Goal: Check status: Check status

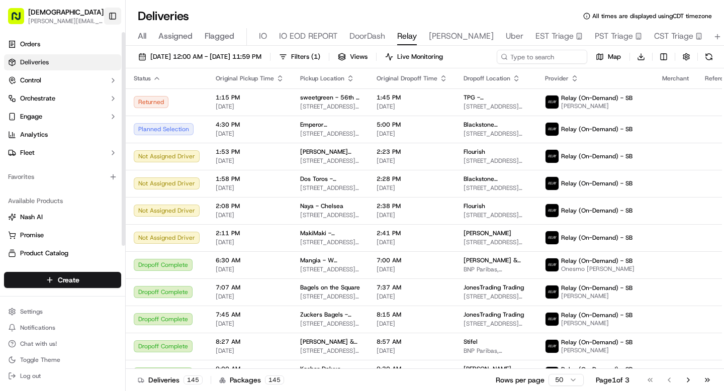
click at [113, 16] on button "Toggle Sidebar" at bounding box center [112, 16] width 17 height 17
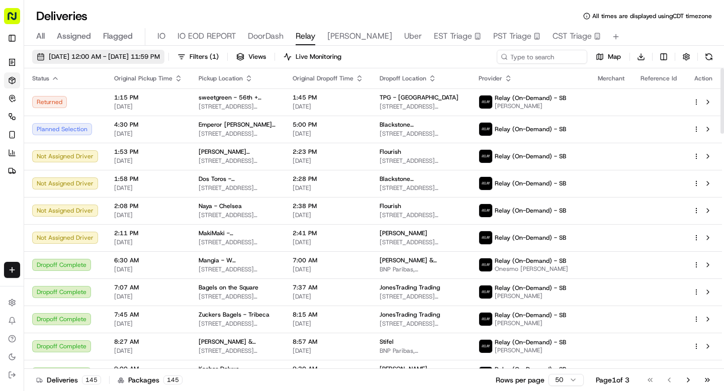
click at [109, 59] on span "[DATE] 12:00 AM - [DATE] 11:59 PM" at bounding box center [104, 56] width 111 height 9
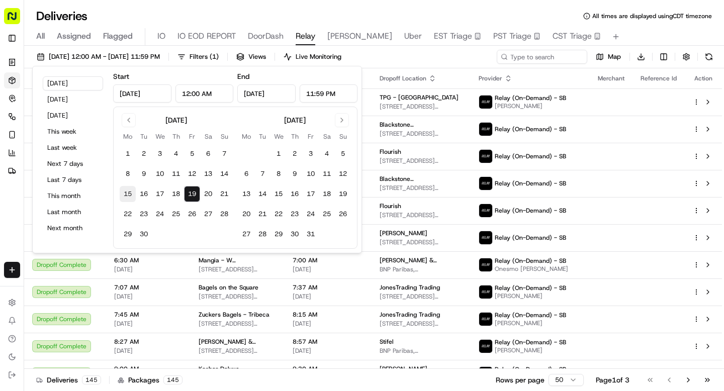
click at [134, 194] on button "15" at bounding box center [128, 194] width 16 height 16
type input "Sep 15, 2025"
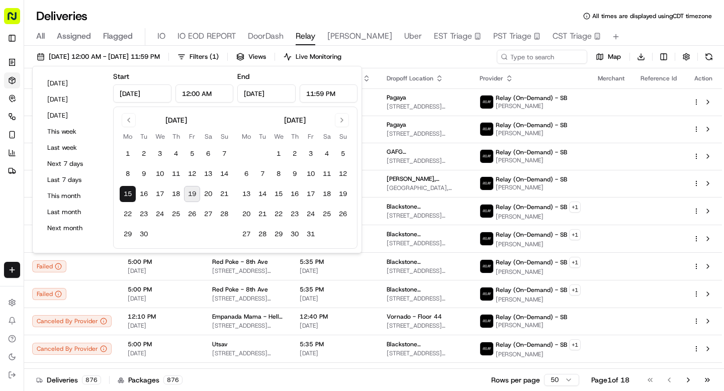
click at [342, 15] on div "Deliveries All times are displayed using CDT timezone" at bounding box center [374, 16] width 700 height 16
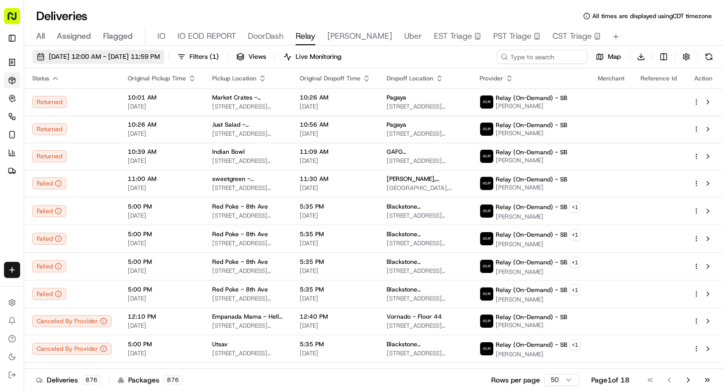
click at [164, 61] on button "09/15/2025 12:00 AM - 09/15/2025 11:59 PM" at bounding box center [98, 57] width 132 height 14
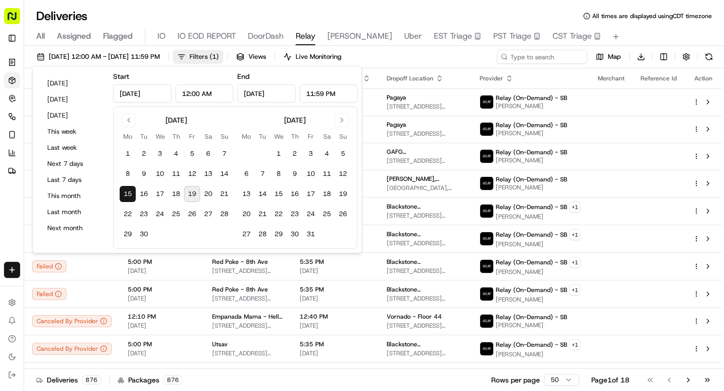
click at [219, 59] on span "( 1 )" at bounding box center [214, 56] width 9 height 9
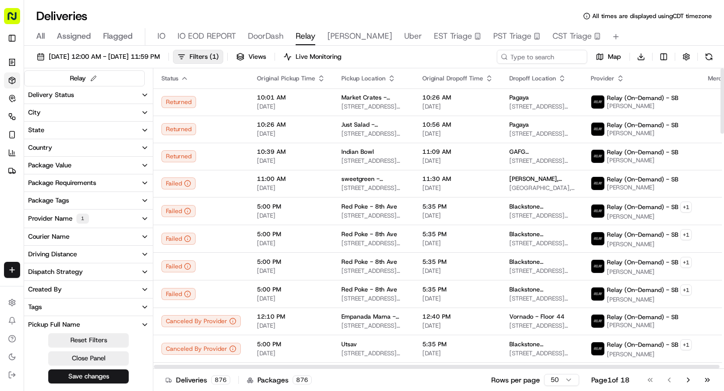
scroll to position [60, 0]
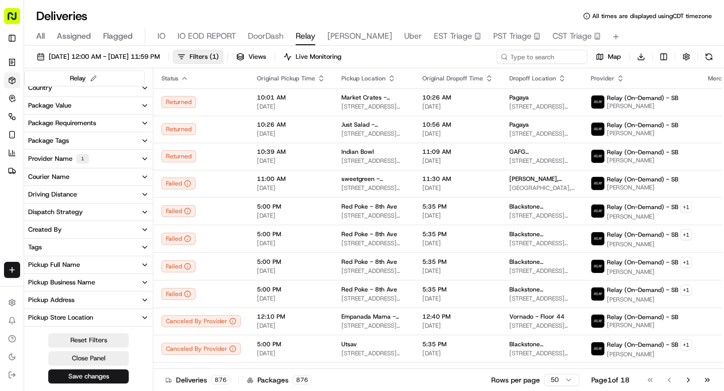
click at [90, 248] on button "Tags" at bounding box center [88, 247] width 129 height 17
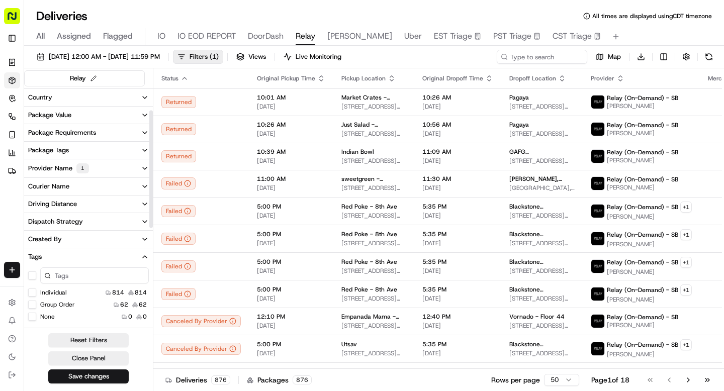
scroll to position [49, 0]
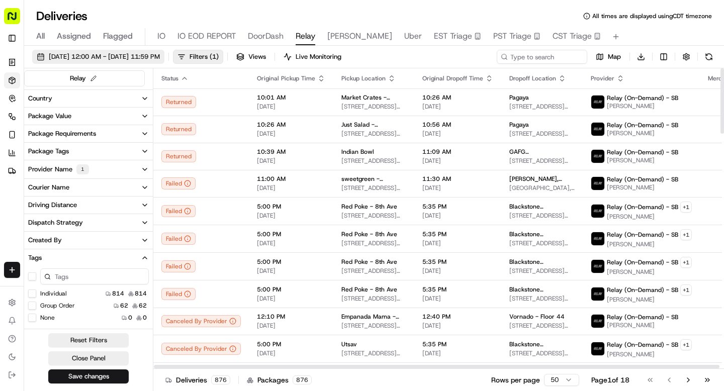
click at [107, 59] on span "09/15/2025 12:00 AM - 09/15/2025 11:59 PM" at bounding box center [104, 56] width 111 height 9
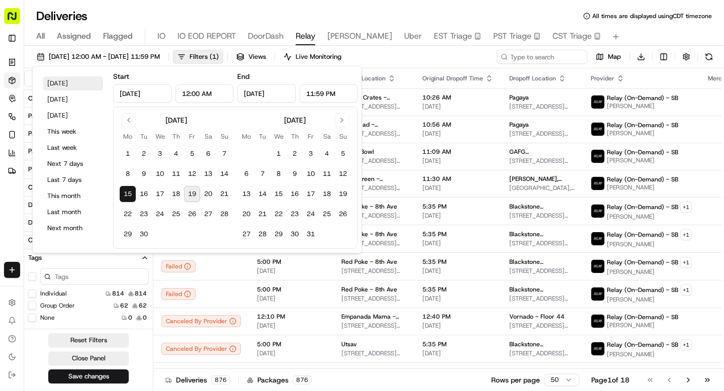
click at [74, 79] on button "Today" at bounding box center [73, 83] width 60 height 14
type input "Sep 19, 2025"
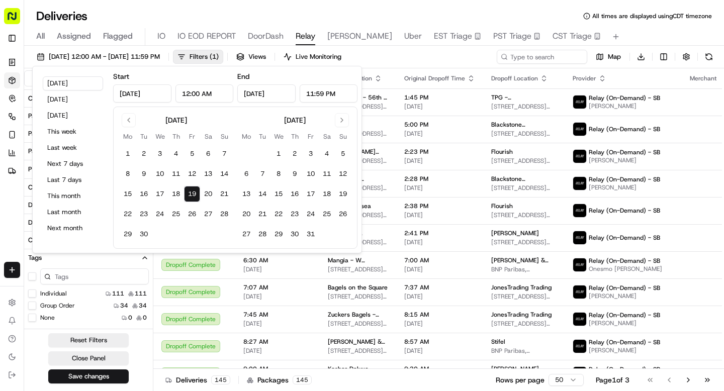
click at [471, 5] on div "Deliveries All times are displayed using CDT timezone All Assigned Flagged IO I…" at bounding box center [374, 195] width 700 height 391
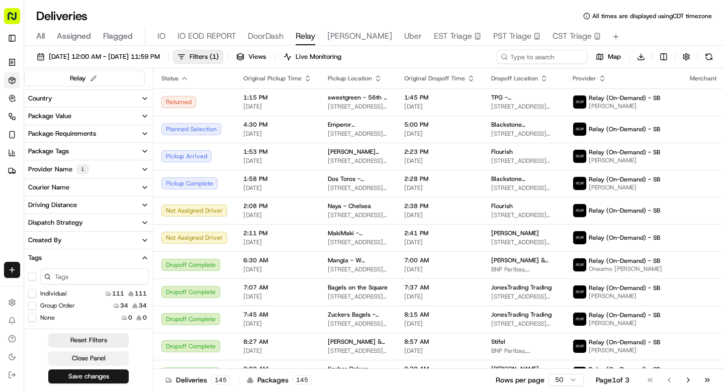
click at [91, 354] on button "Close Panel" at bounding box center [88, 358] width 80 height 14
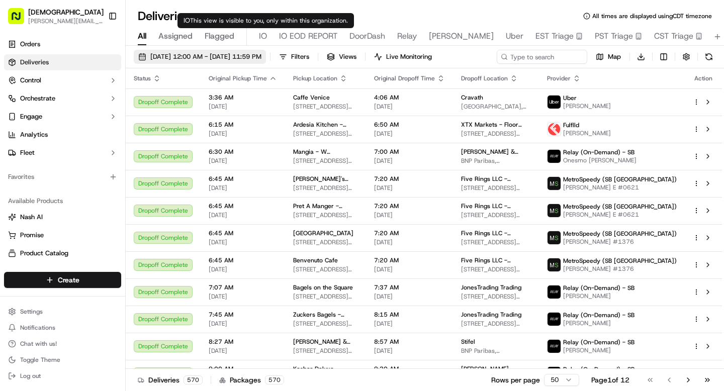
click at [236, 55] on span "[DATE] 12:00 AM - [DATE] 11:59 PM" at bounding box center [205, 56] width 111 height 9
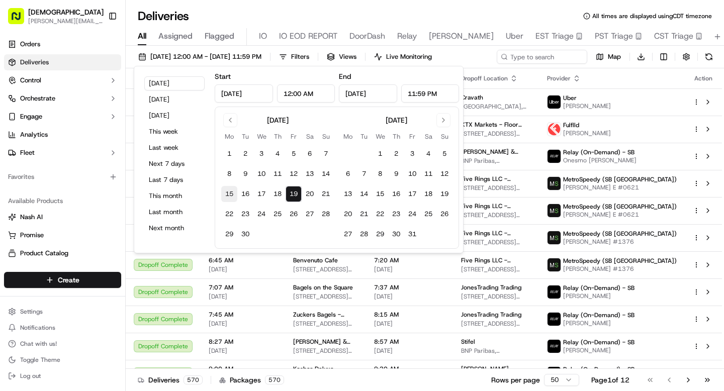
click at [229, 192] on button "15" at bounding box center [229, 194] width 16 height 16
type input "Sep 15, 2025"
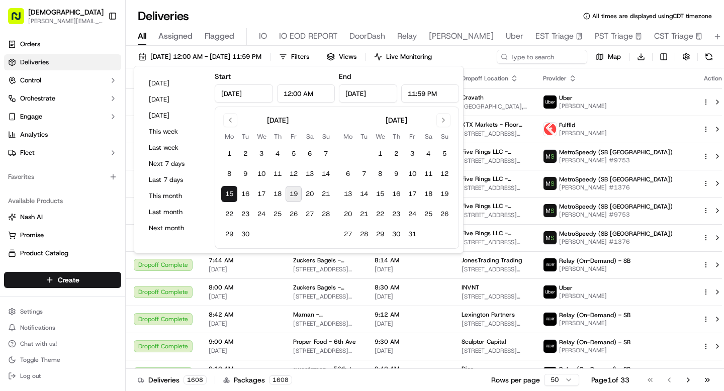
click at [398, 12] on div "Deliveries All times are displayed using CDT timezone" at bounding box center [425, 16] width 598 height 16
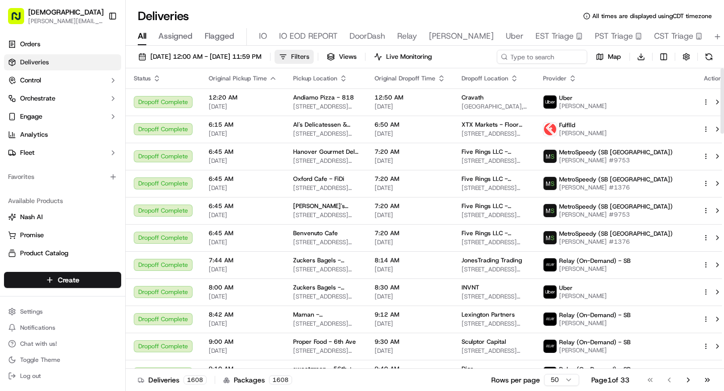
click at [314, 57] on button "Filters" at bounding box center [293, 57] width 39 height 14
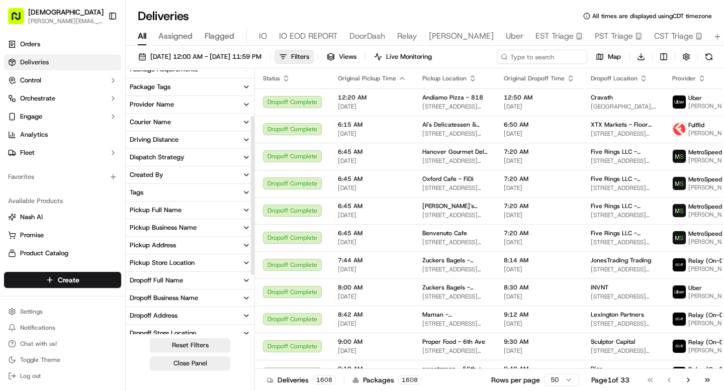
scroll to position [76, 0]
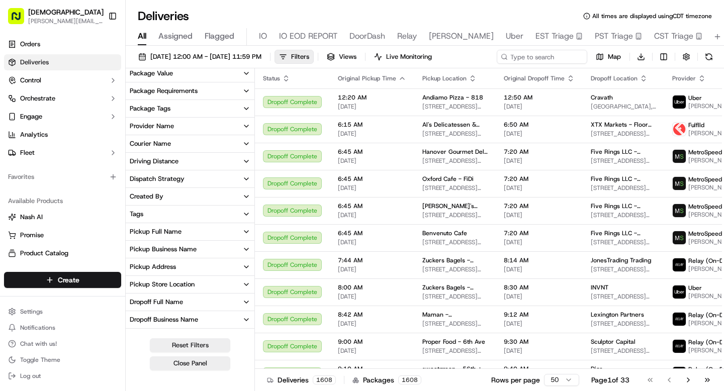
click at [205, 212] on button "Tags" at bounding box center [190, 214] width 129 height 17
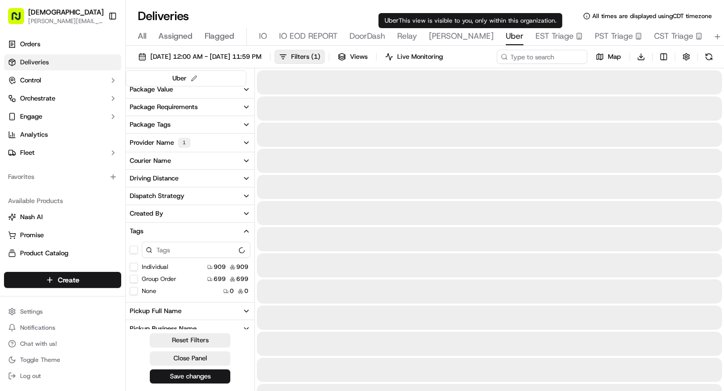
click at [506, 37] on span "Uber" at bounding box center [515, 36] width 18 height 12
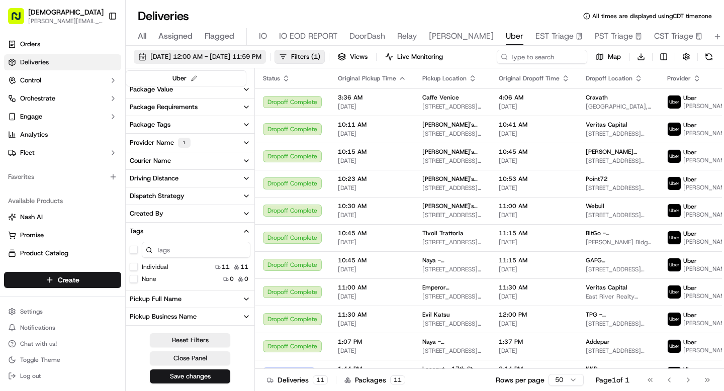
click at [194, 56] on span "[DATE] 12:00 AM - [DATE] 11:59 PM" at bounding box center [205, 56] width 111 height 9
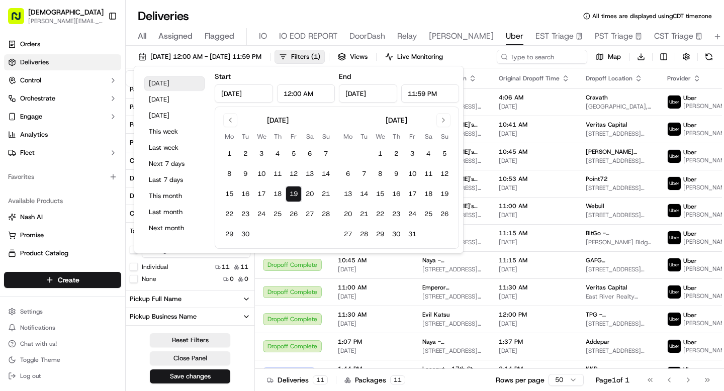
click at [172, 82] on button "Today" at bounding box center [174, 83] width 60 height 14
click at [111, 12] on button "Toggle Sidebar" at bounding box center [112, 16] width 17 height 17
